Goal: Task Accomplishment & Management: Use online tool/utility

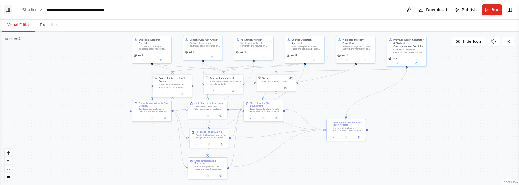
click at [8, 10] on button "Toggle Left Sidebar" at bounding box center [8, 9] width 9 height 9
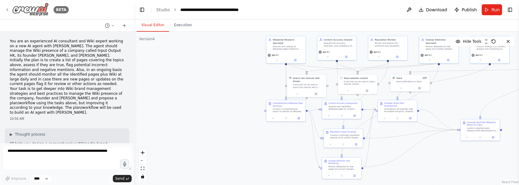
click at [8, 8] on icon at bounding box center [7, 9] width 5 height 5
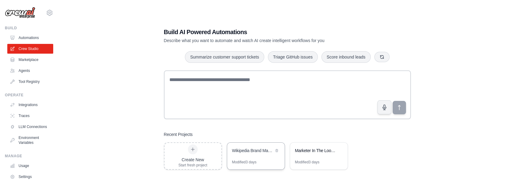
click at [262, 151] on div "Wikipedia Brand Management Crew Agents" at bounding box center [253, 150] width 42 height 6
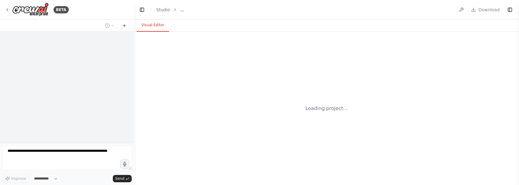
select select "****"
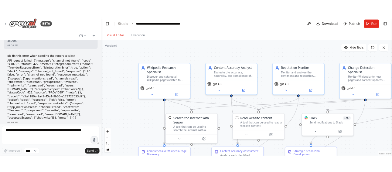
scroll to position [4963, 0]
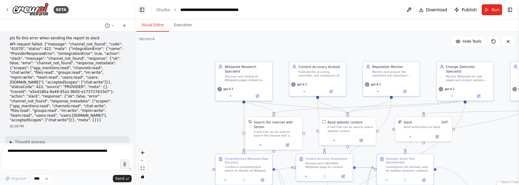
click at [142, 12] on button "Toggle Left Sidebar" at bounding box center [142, 9] width 9 height 9
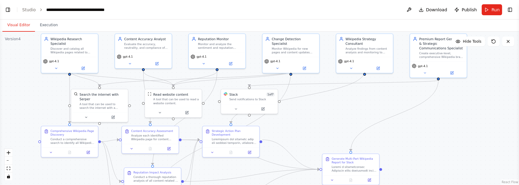
drag, startPoint x: 379, startPoint y: 153, endPoint x: 339, endPoint y: 125, distance: 48.7
click at [339, 125] on div ".deletable-edge-delete-btn { width: 20px; height: 20px; border: 0px solid #ffff…" at bounding box center [259, 108] width 519 height 153
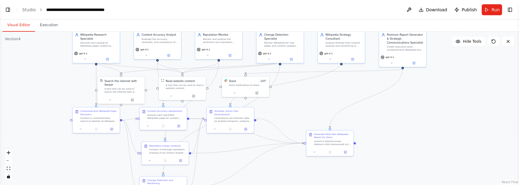
drag, startPoint x: 339, startPoint y: 130, endPoint x: 320, endPoint y: 110, distance: 27.7
click at [320, 110] on div ".deletable-edge-delete-btn { width: 20px; height: 20px; border: 0px solid #ffff…" at bounding box center [259, 108] width 519 height 153
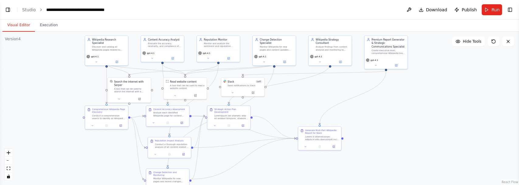
drag, startPoint x: 318, startPoint y: 112, endPoint x: 310, endPoint y: 110, distance: 7.8
click at [310, 110] on div ".deletable-edge-delete-btn { width: 20px; height: 20px; border: 0px solid #ffff…" at bounding box center [259, 108] width 519 height 153
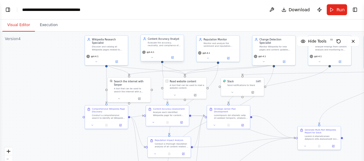
select select "****"
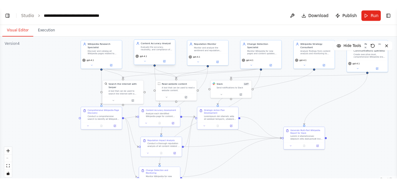
scroll to position [4643, 0]
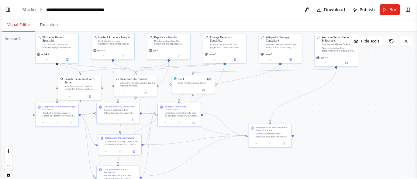
drag, startPoint x: 367, startPoint y: 132, endPoint x: 317, endPoint y: 129, distance: 49.6
click at [317, 129] on div ".deletable-edge-delete-btn { width: 20px; height: 20px; border: 0px solid #ffff…" at bounding box center [208, 108] width 417 height 152
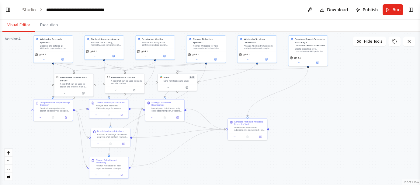
drag, startPoint x: 357, startPoint y: 151, endPoint x: 327, endPoint y: 144, distance: 30.5
click at [327, 144] on div ".deletable-edge-delete-btn { width: 20px; height: 20px; border: 0px solid #ffff…" at bounding box center [210, 108] width 420 height 153
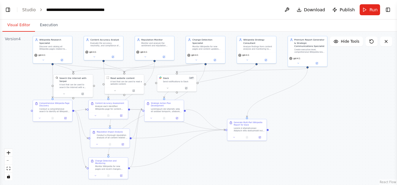
click at [343, 122] on div ".deletable-edge-delete-btn { width: 20px; height: 20px; border: 0px solid #ffff…" at bounding box center [198, 108] width 397 height 153
